Goal: Task Accomplishment & Management: Manage account settings

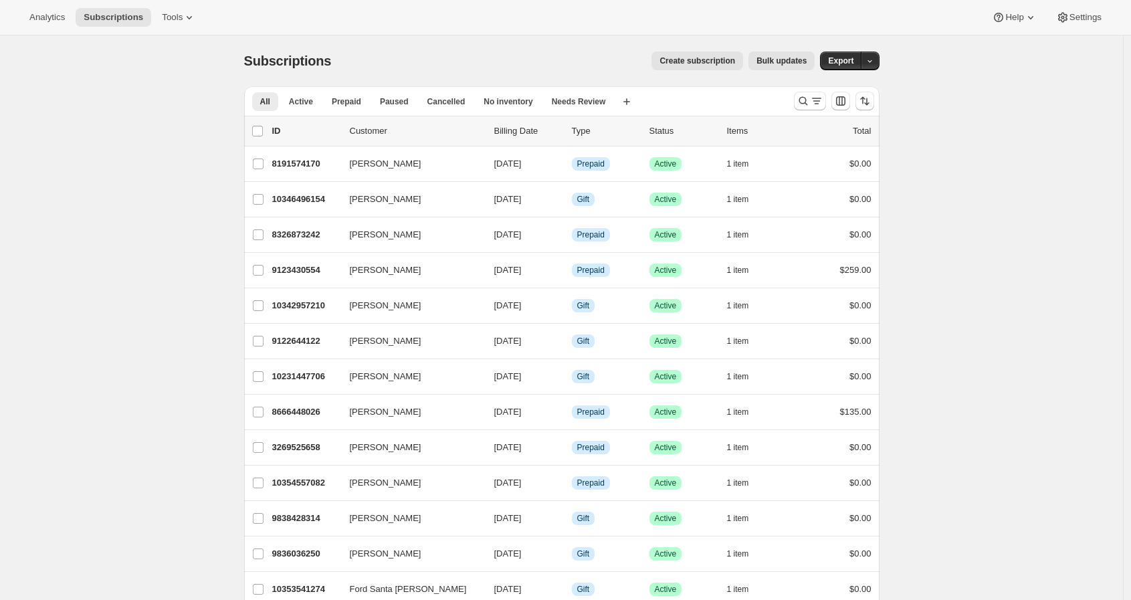
click at [797, 100] on button "Search and filter results" at bounding box center [810, 101] width 32 height 19
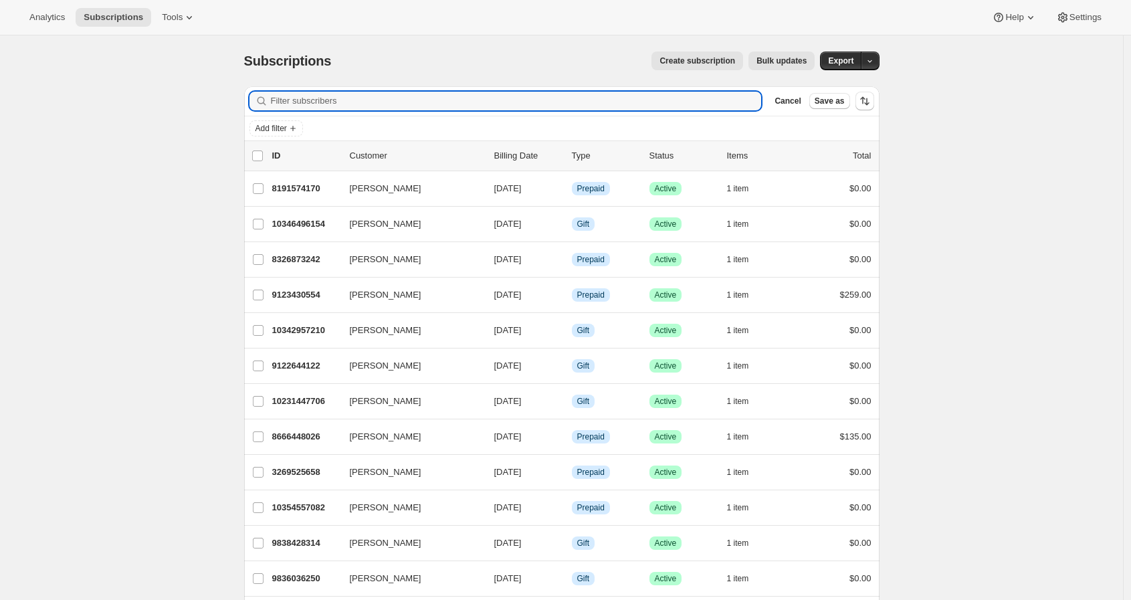
paste input "9270984858"
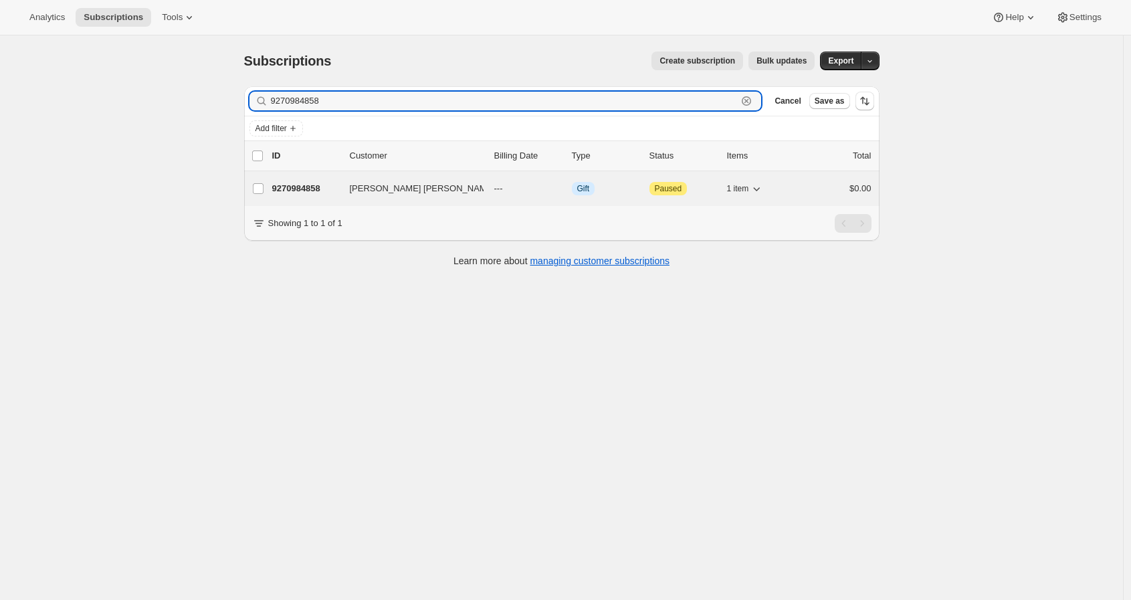
type input "9270984858"
click at [293, 187] on p "9270984858" at bounding box center [305, 188] width 67 height 13
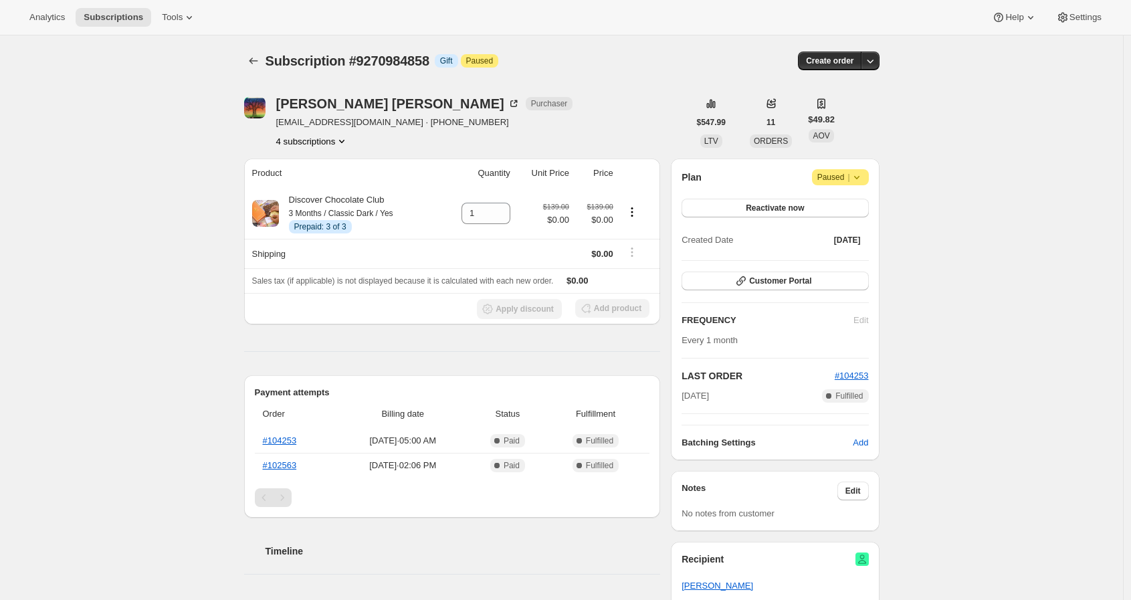
click at [154, 259] on div "Subscription #9270984858. This page is ready Subscription #9270984858 Info Gift…" at bounding box center [561, 541] width 1123 height 1013
click at [863, 175] on icon at bounding box center [856, 177] width 13 height 13
click at [1006, 150] on div "Subscription #9270984858. This page is ready Subscription #9270984858 Info Gift…" at bounding box center [561, 541] width 1123 height 1013
click at [835, 177] on span "Paused |" at bounding box center [840, 177] width 46 height 13
click at [1063, 174] on div "Subscription #9270984858. This page is ready Subscription #9270984858 Info Gift…" at bounding box center [561, 541] width 1123 height 1013
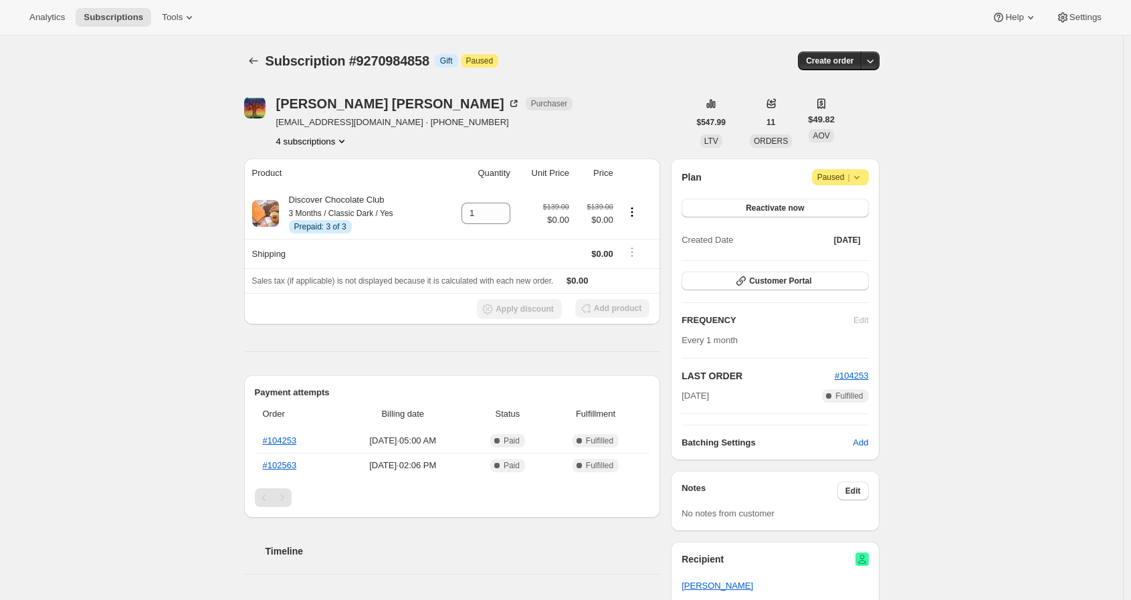
click at [829, 175] on span "Paused |" at bounding box center [840, 177] width 46 height 13
click at [1033, 139] on div "Subscription #9270984858. This page is ready Subscription #9270984858 Info Gift…" at bounding box center [561, 541] width 1123 height 1013
click at [841, 179] on span "Paused |" at bounding box center [840, 177] width 46 height 13
click at [544, 116] on div "[PERSON_NAME] [PERSON_NAME] Purchaser [EMAIL_ADDRESS][DOMAIN_NAME] · [PHONE_NUM…" at bounding box center [466, 122] width 445 height 51
click at [797, 211] on span "Reactivate now" at bounding box center [775, 208] width 58 height 11
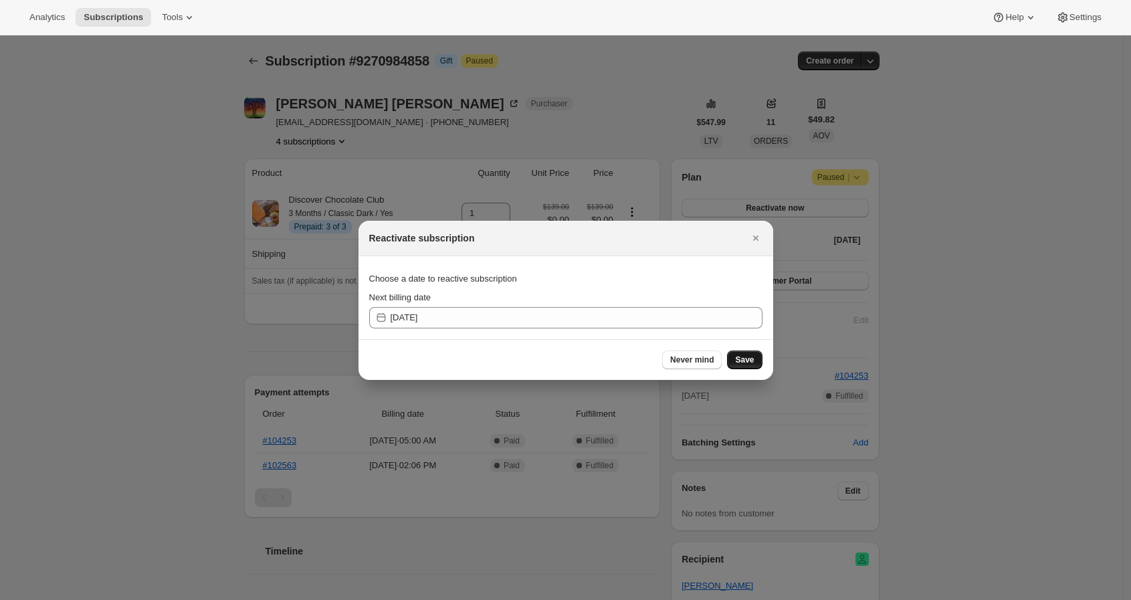
click at [746, 356] on span "Save" at bounding box center [744, 359] width 19 height 11
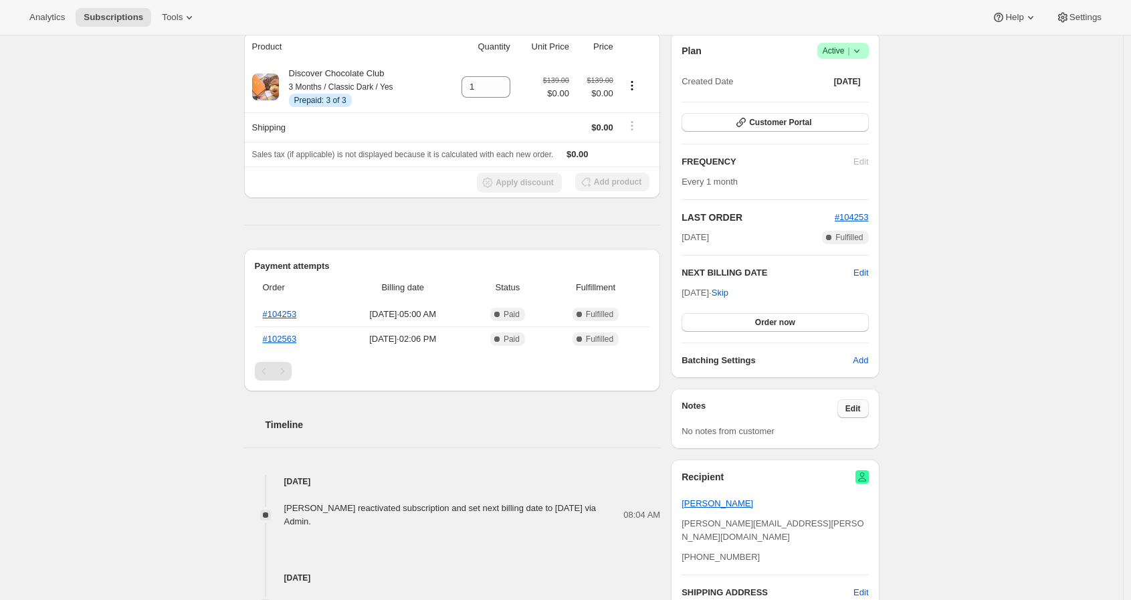
scroll to position [223, 0]
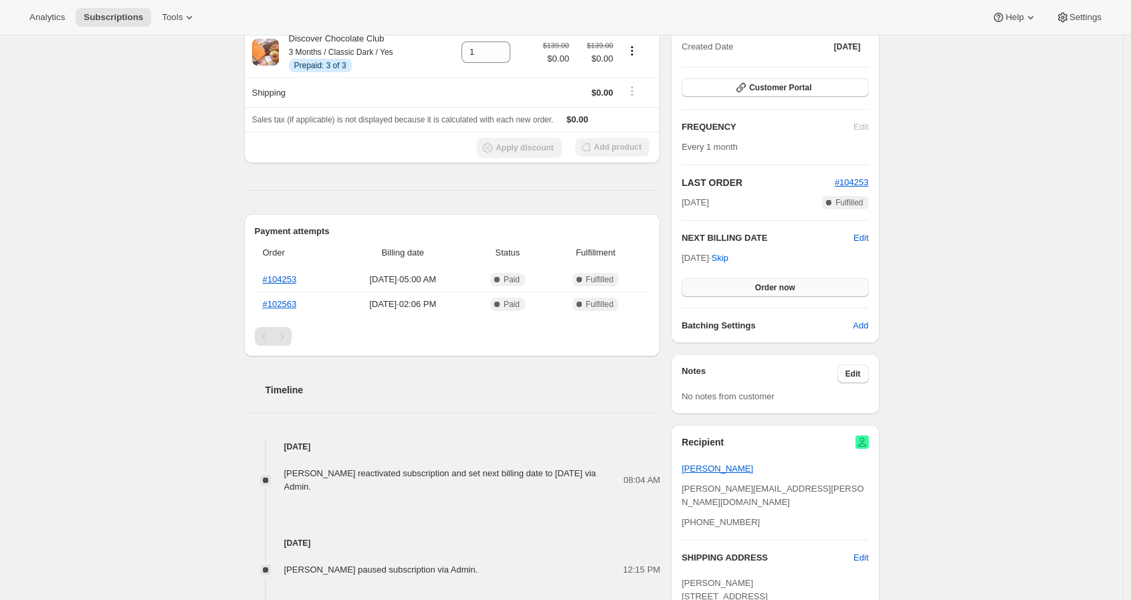
click at [760, 285] on span "Order now" at bounding box center [775, 287] width 40 height 11
click at [101, 237] on div "Subscription #9270984858. This page is ready Subscription #9270984858 Info Gift…" at bounding box center [561, 372] width 1123 height 1118
click at [920, 282] on div "Subscription #9270984858. This page is ready Subscription #9270984858 Info Gift…" at bounding box center [561, 372] width 1123 height 1118
click at [861, 239] on span "Edit" at bounding box center [860, 237] width 15 height 13
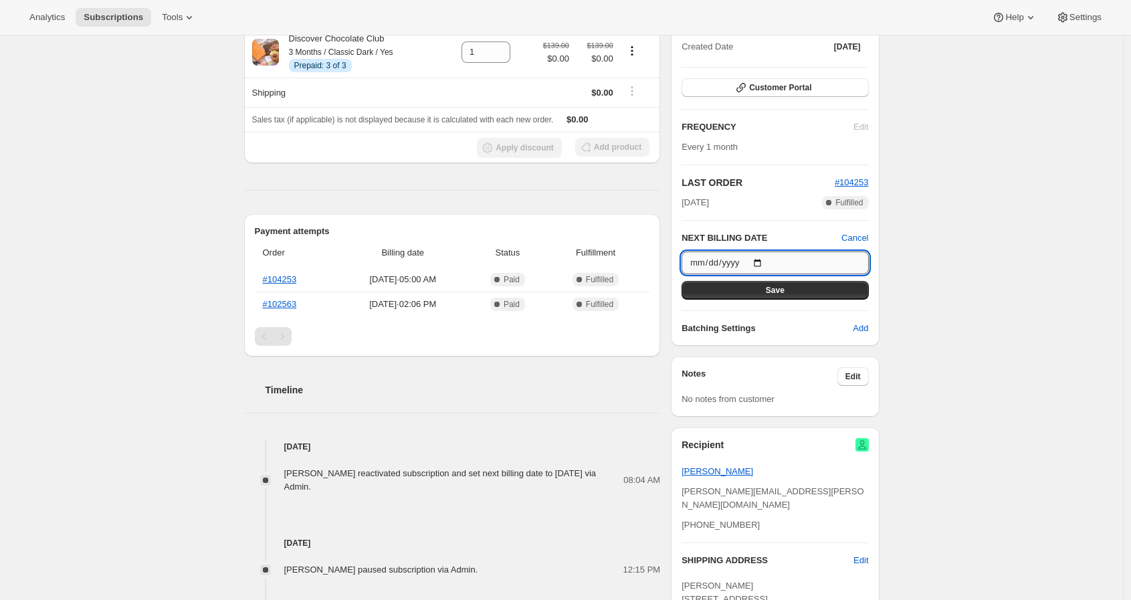
click at [767, 259] on input "[DATE]" at bounding box center [774, 262] width 187 height 23
type input "[DATE]"
click at [756, 290] on button "Save" at bounding box center [774, 290] width 187 height 19
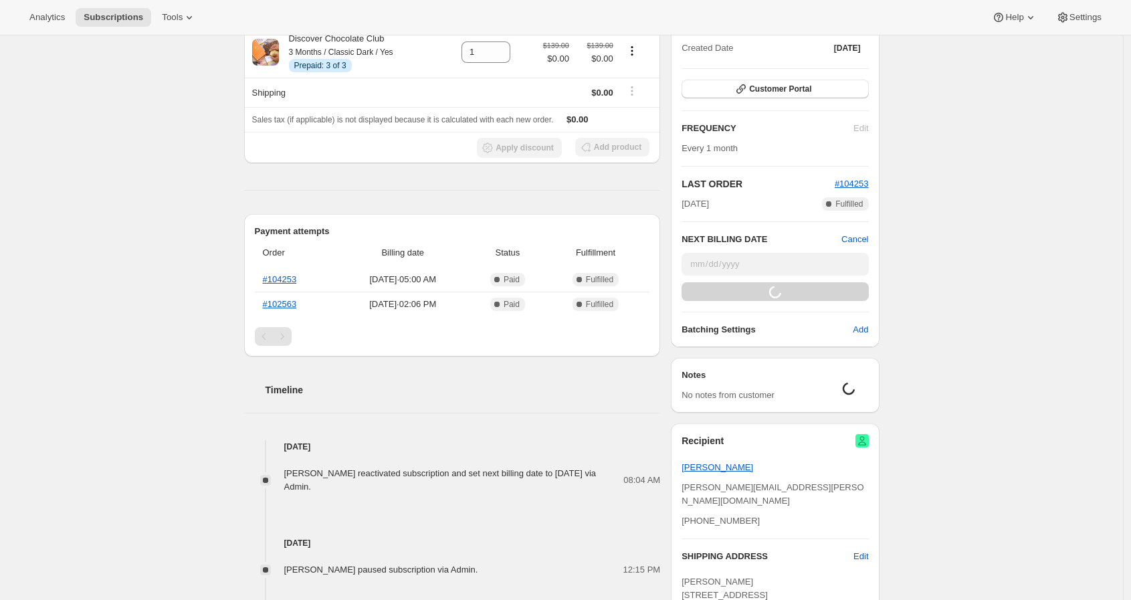
click at [1035, 255] on div "Subscription #9270984858. This page is ready Subscription #9270984858 Info Gift…" at bounding box center [561, 368] width 1123 height 1111
